Goal: Obtain resource: Download file/media

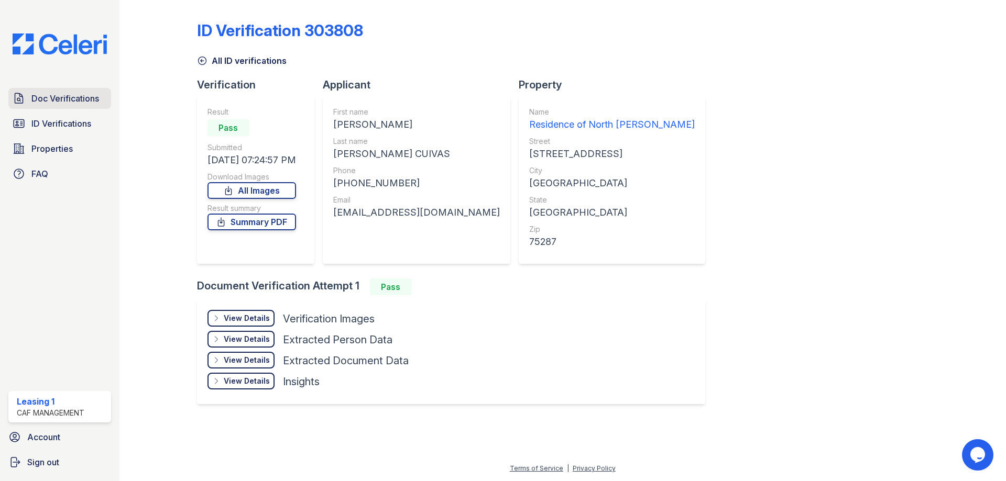
click at [55, 92] on span "Doc Verifications" at bounding box center [65, 98] width 68 height 13
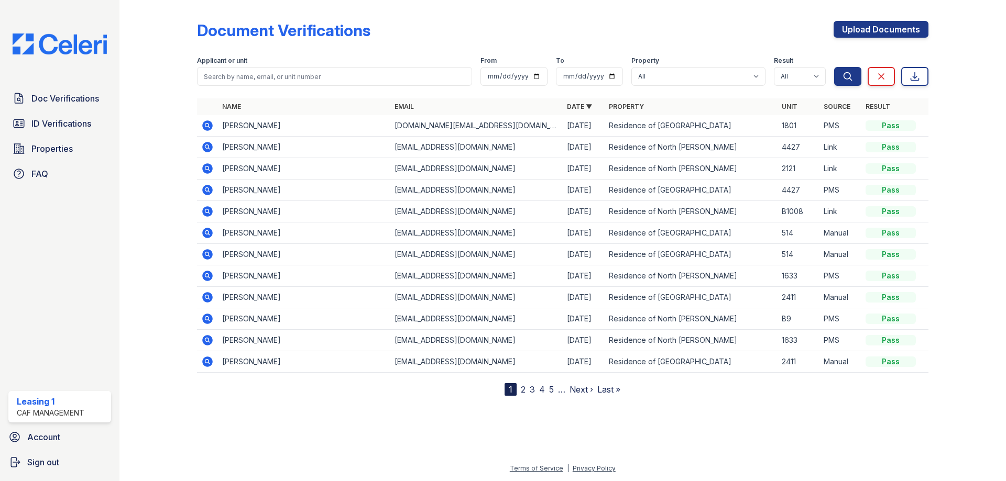
click at [205, 151] on icon at bounding box center [207, 147] width 10 height 10
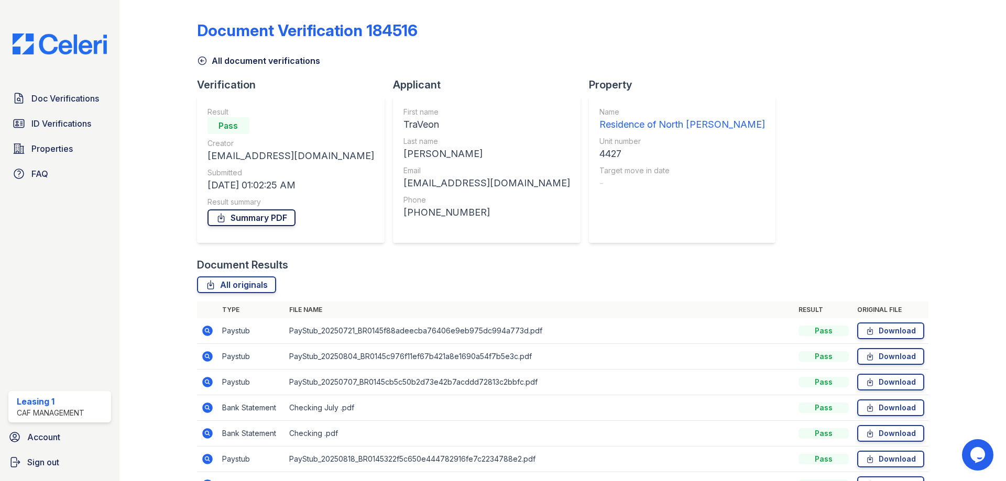
click at [258, 214] on link "Summary PDF" at bounding box center [251, 217] width 88 height 17
click at [48, 122] on span "ID Verifications" at bounding box center [61, 123] width 60 height 13
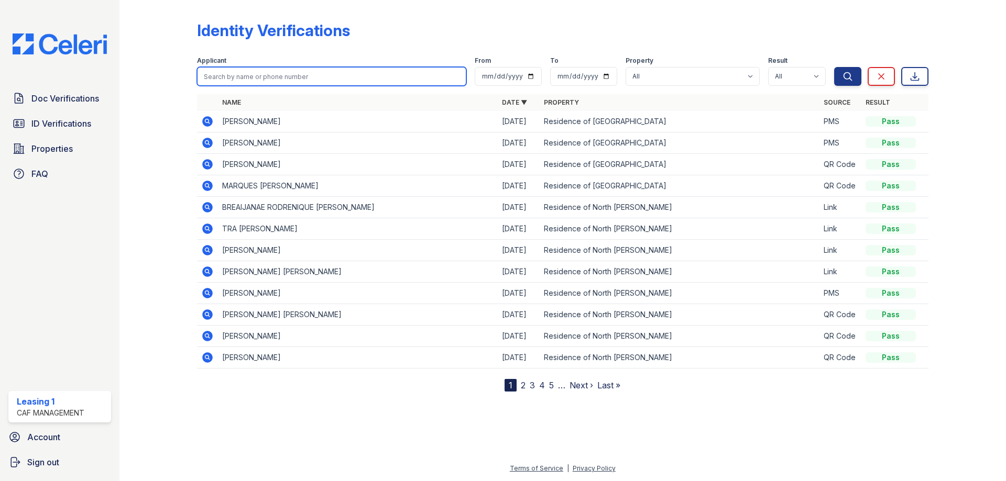
click at [281, 82] on input "search" at bounding box center [331, 76] width 269 height 19
type input "T"
click at [204, 231] on icon at bounding box center [207, 229] width 10 height 10
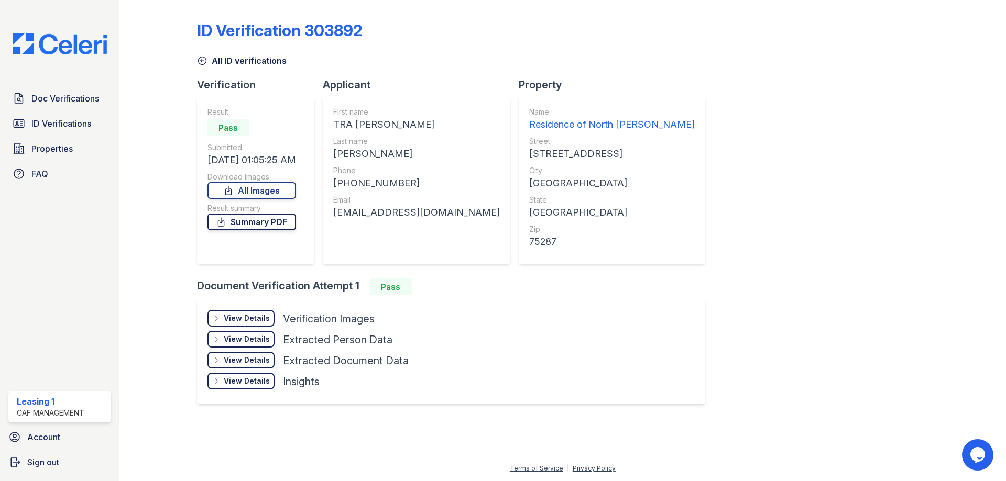
click at [235, 222] on link "Summary PDF" at bounding box center [251, 222] width 89 height 17
click at [293, 191] on link "All Images" at bounding box center [251, 190] width 89 height 17
